Goal: Task Accomplishment & Management: Manage account settings

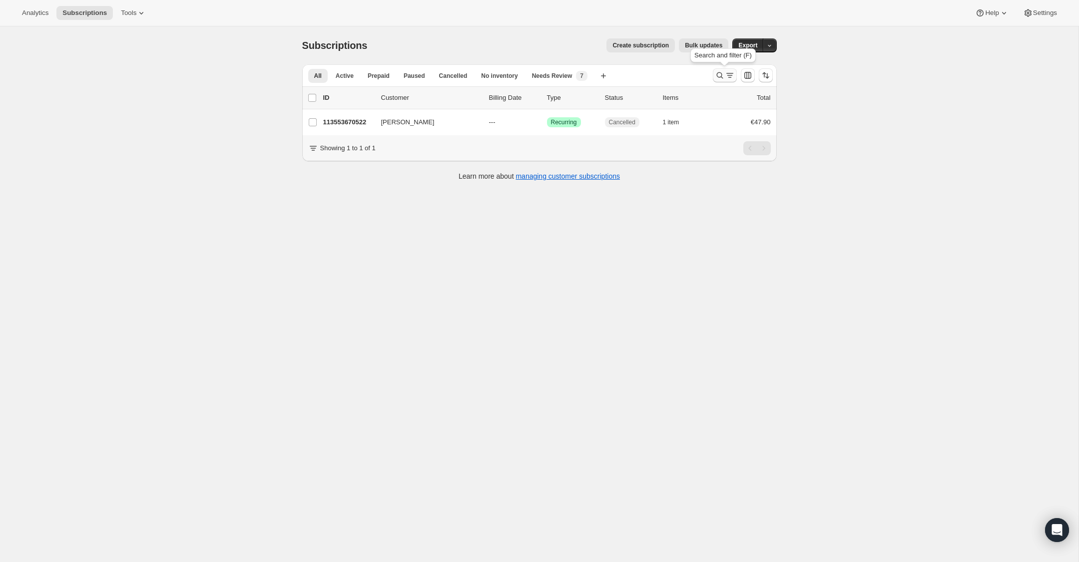
click at [717, 76] on icon "Search and filter results" at bounding box center [720, 75] width 10 height 10
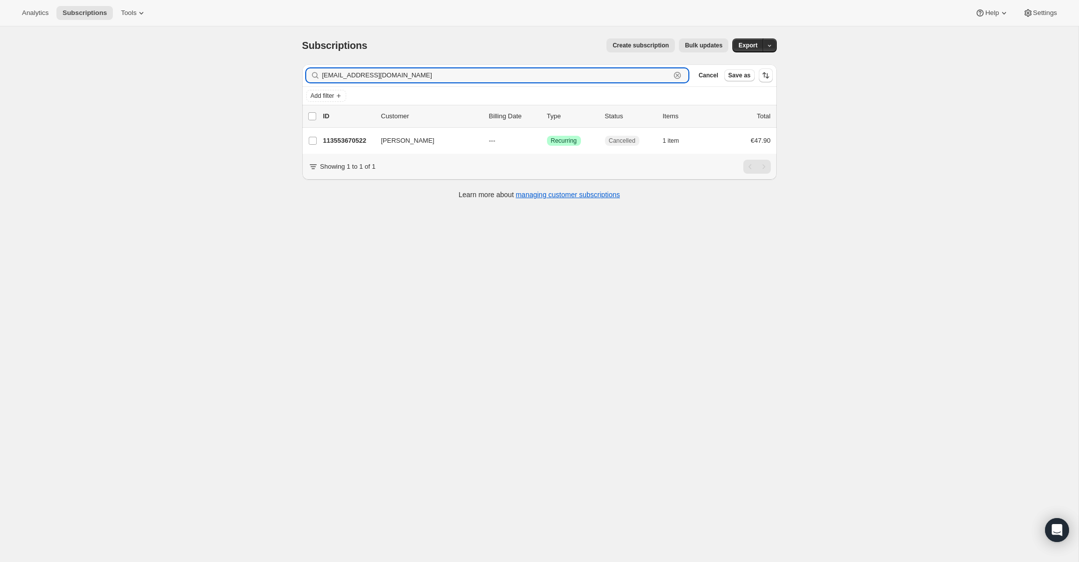
click at [675, 75] on icon "button" at bounding box center [677, 75] width 10 height 10
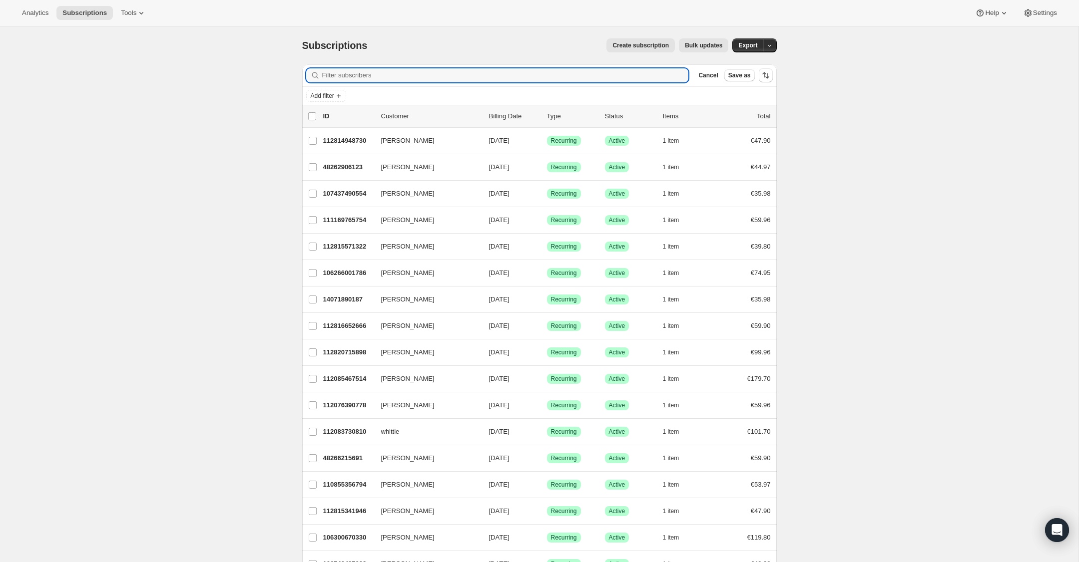
paste input "[EMAIL_ADDRESS][DOMAIN_NAME]"
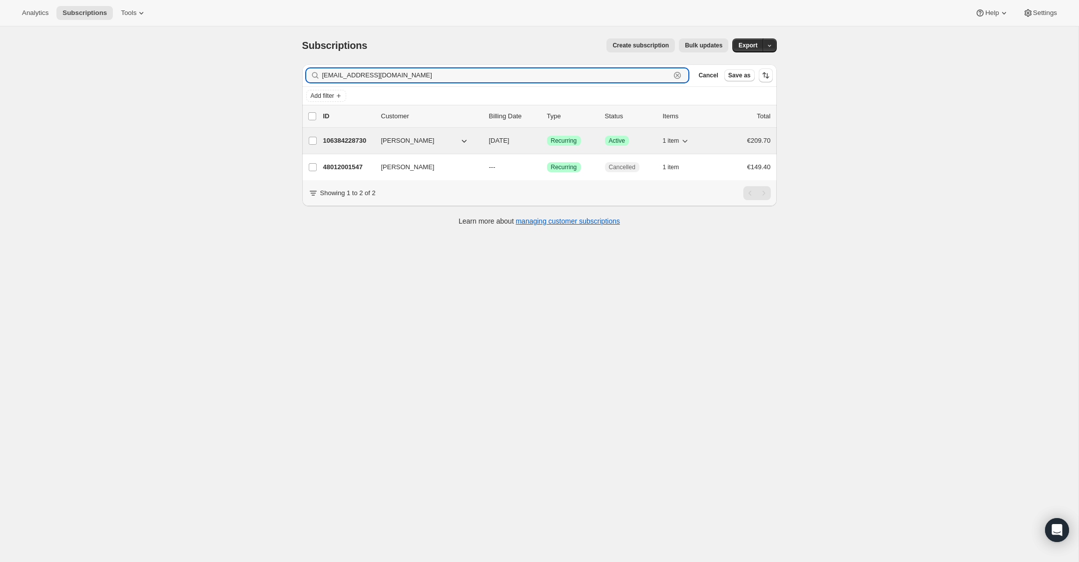
type input "[EMAIL_ADDRESS][DOMAIN_NAME]"
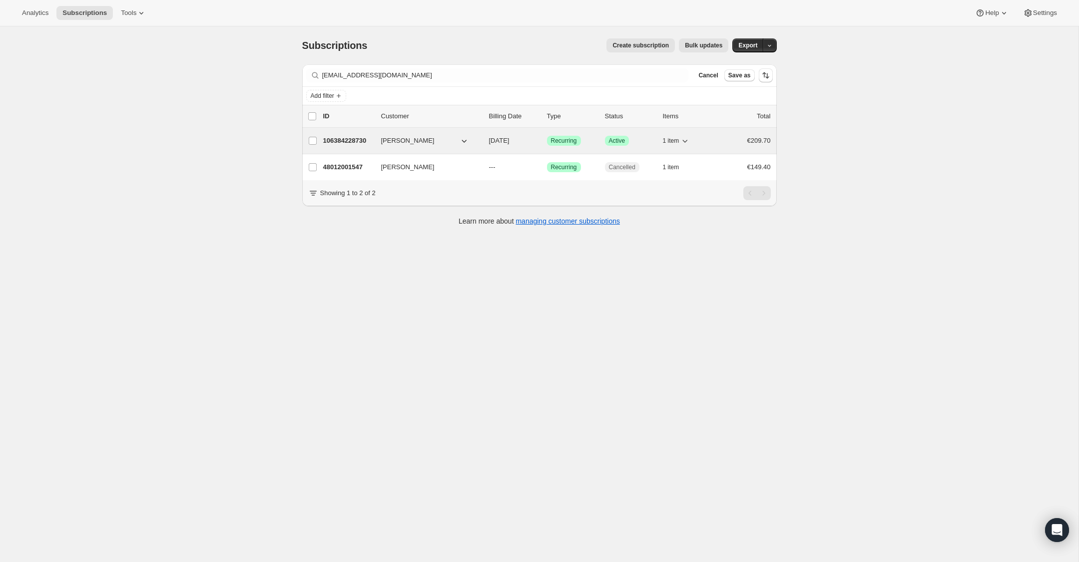
click at [344, 142] on p "106384228730" at bounding box center [348, 141] width 50 height 10
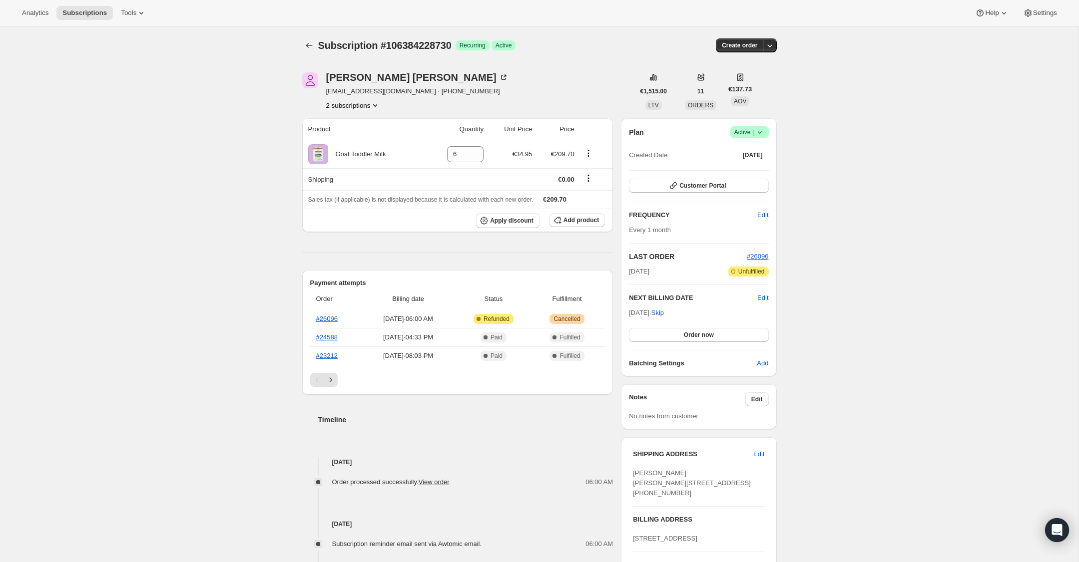
click at [760, 131] on icon at bounding box center [760, 132] width 10 height 10
click at [759, 171] on span "Cancel subscription" at bounding box center [746, 168] width 56 height 7
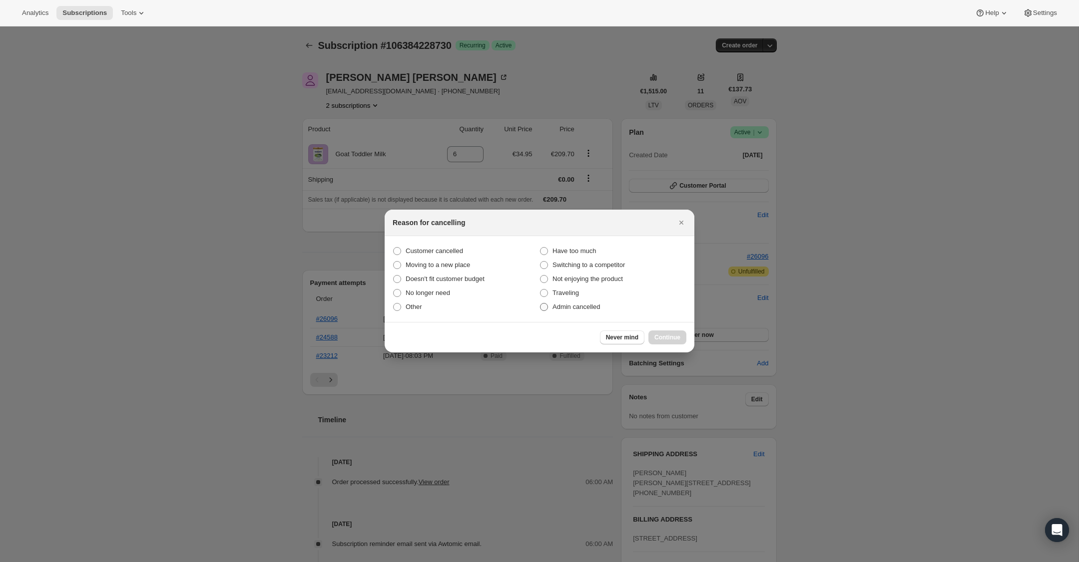
click at [548, 304] on label "Admin cancelled" at bounding box center [612, 307] width 147 height 14
click at [540, 304] on input "Admin cancelled" at bounding box center [540, 303] width 0 height 0
radio input "true"
click at [673, 339] on span "Continue" at bounding box center [667, 338] width 26 height 8
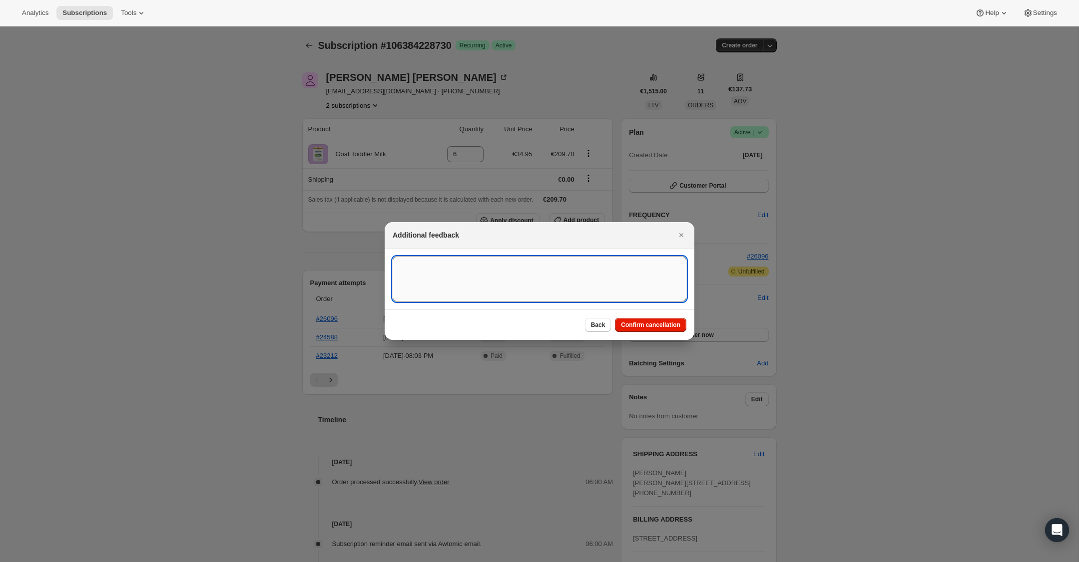
click at [440, 281] on textarea ":rbu:" at bounding box center [540, 279] width 294 height 45
type textarea "US Billing"
click at [664, 326] on span "Confirm cancellation" at bounding box center [650, 325] width 59 height 8
